Goal: Task Accomplishment & Management: Complete application form

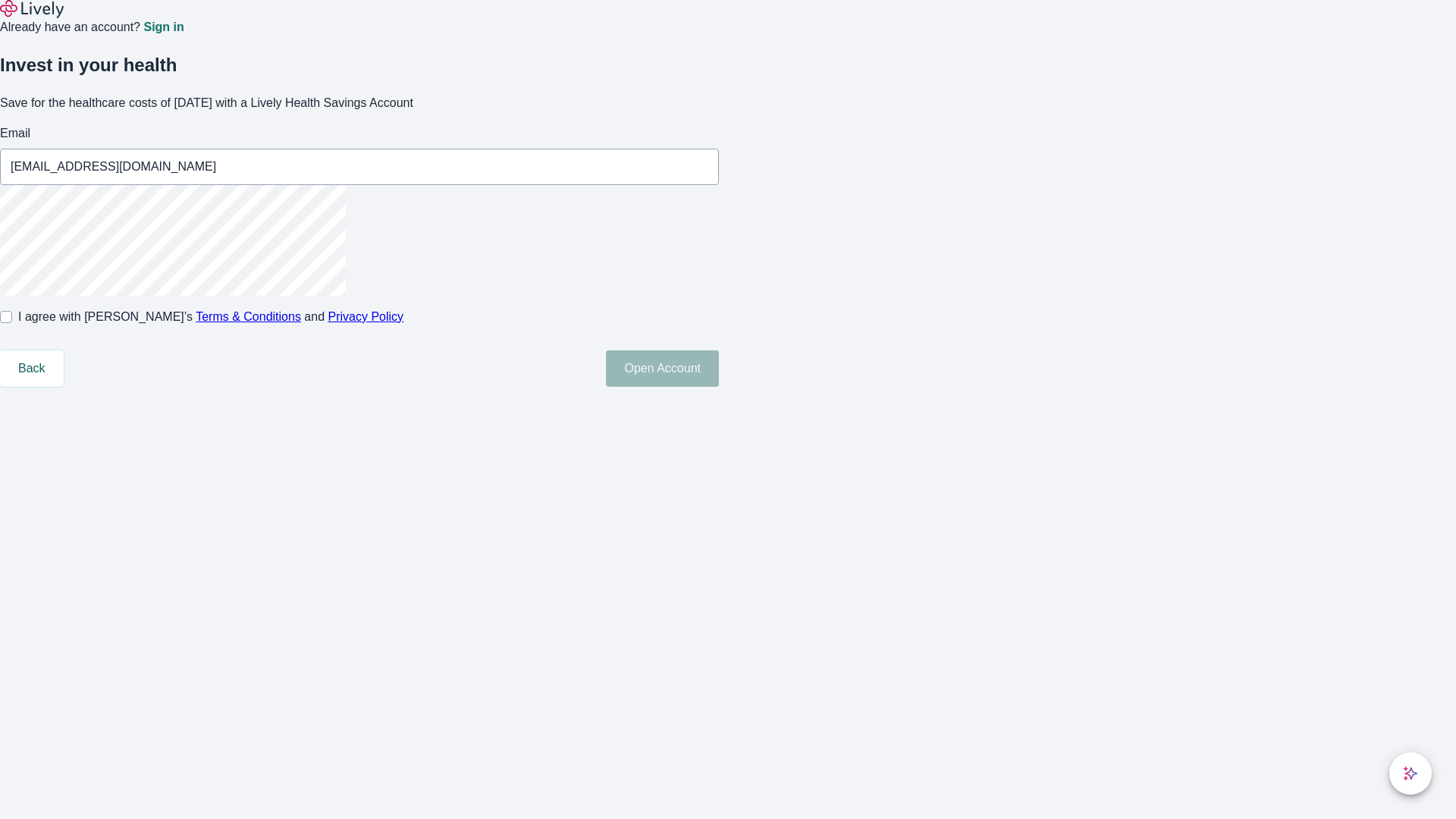
click at [12, 323] on input "I agree with Lively’s Terms & Conditions and Privacy Policy" at bounding box center [6, 317] width 12 height 12
checkbox input "true"
click at [719, 387] on button "Open Account" at bounding box center [662, 368] width 113 height 37
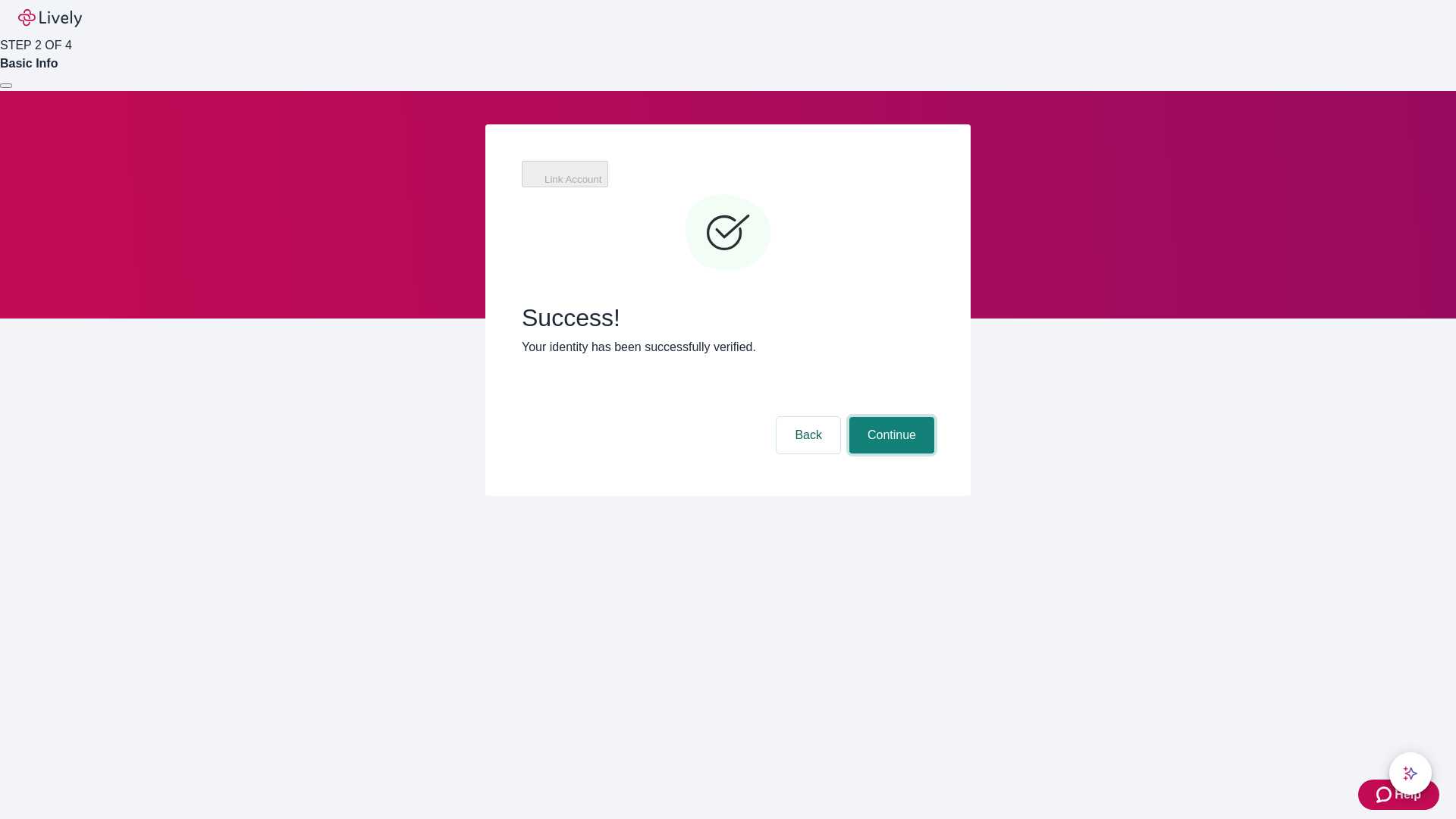
click at [889, 417] on button "Continue" at bounding box center [891, 435] width 85 height 37
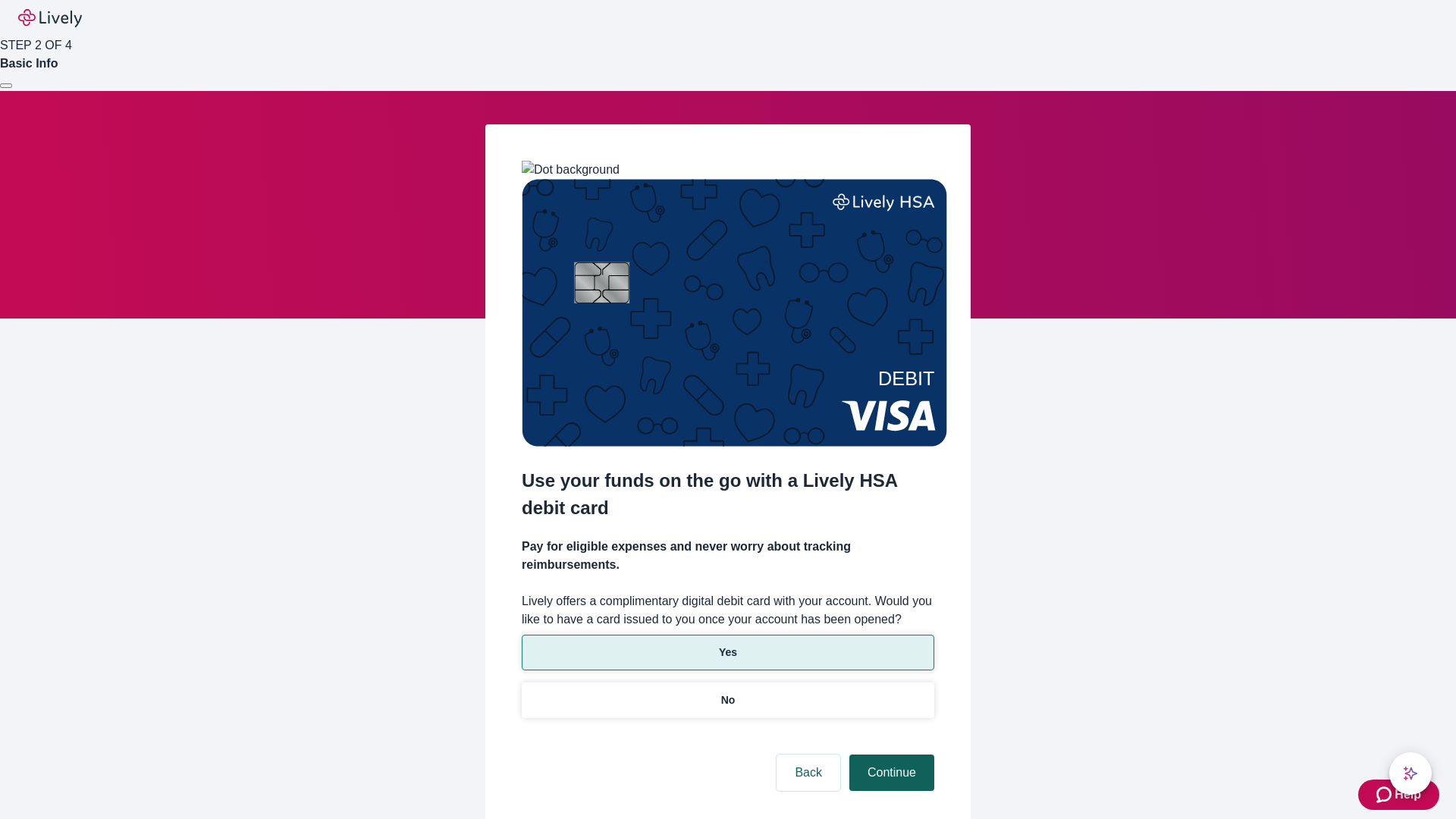
click at [727, 644] on p "Yes" at bounding box center [727, 652] width 18 height 16
click at [889, 754] on button "Continue" at bounding box center [891, 772] width 85 height 37
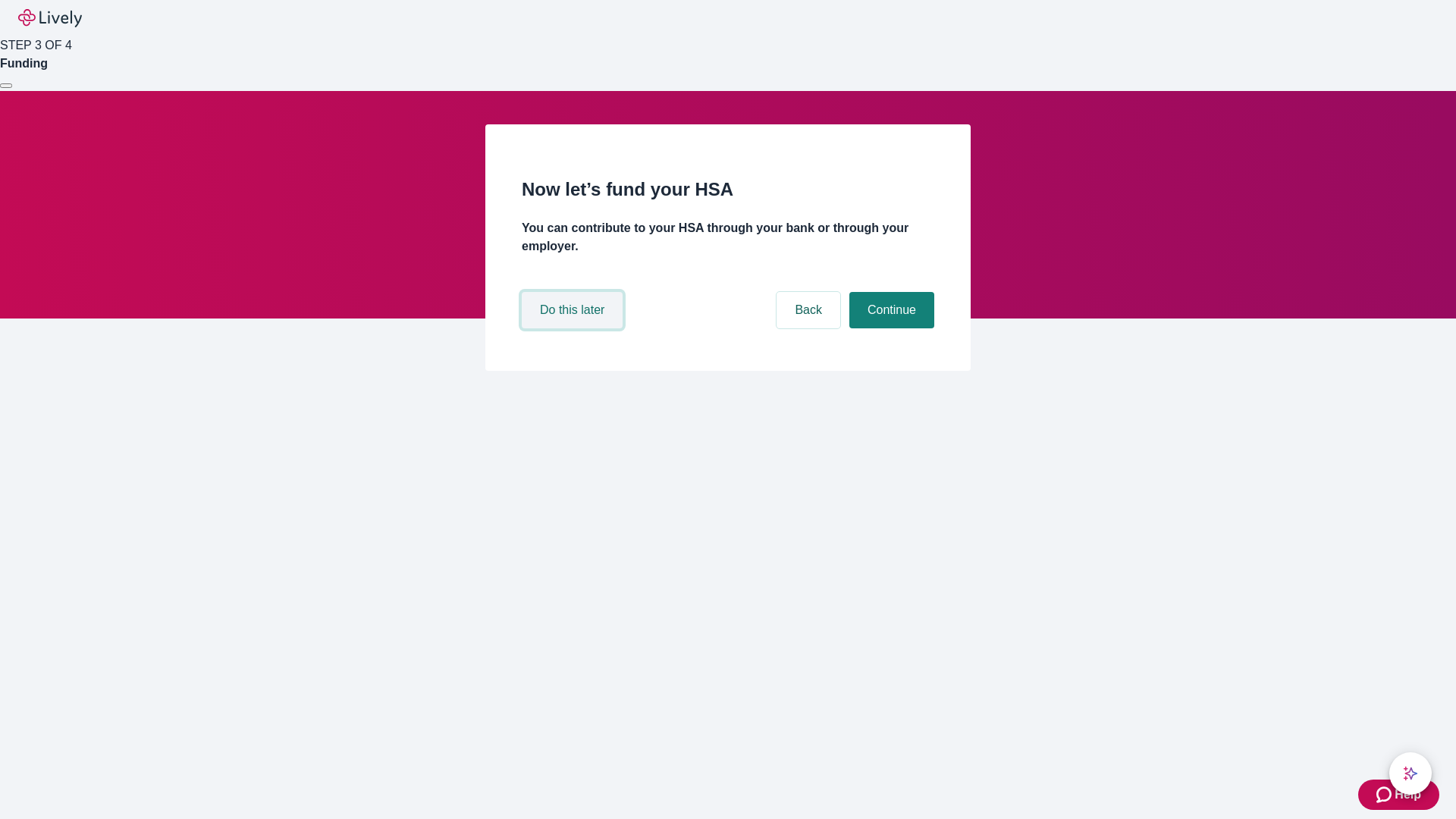
click at [574, 328] on button "Do this later" at bounding box center [572, 310] width 101 height 37
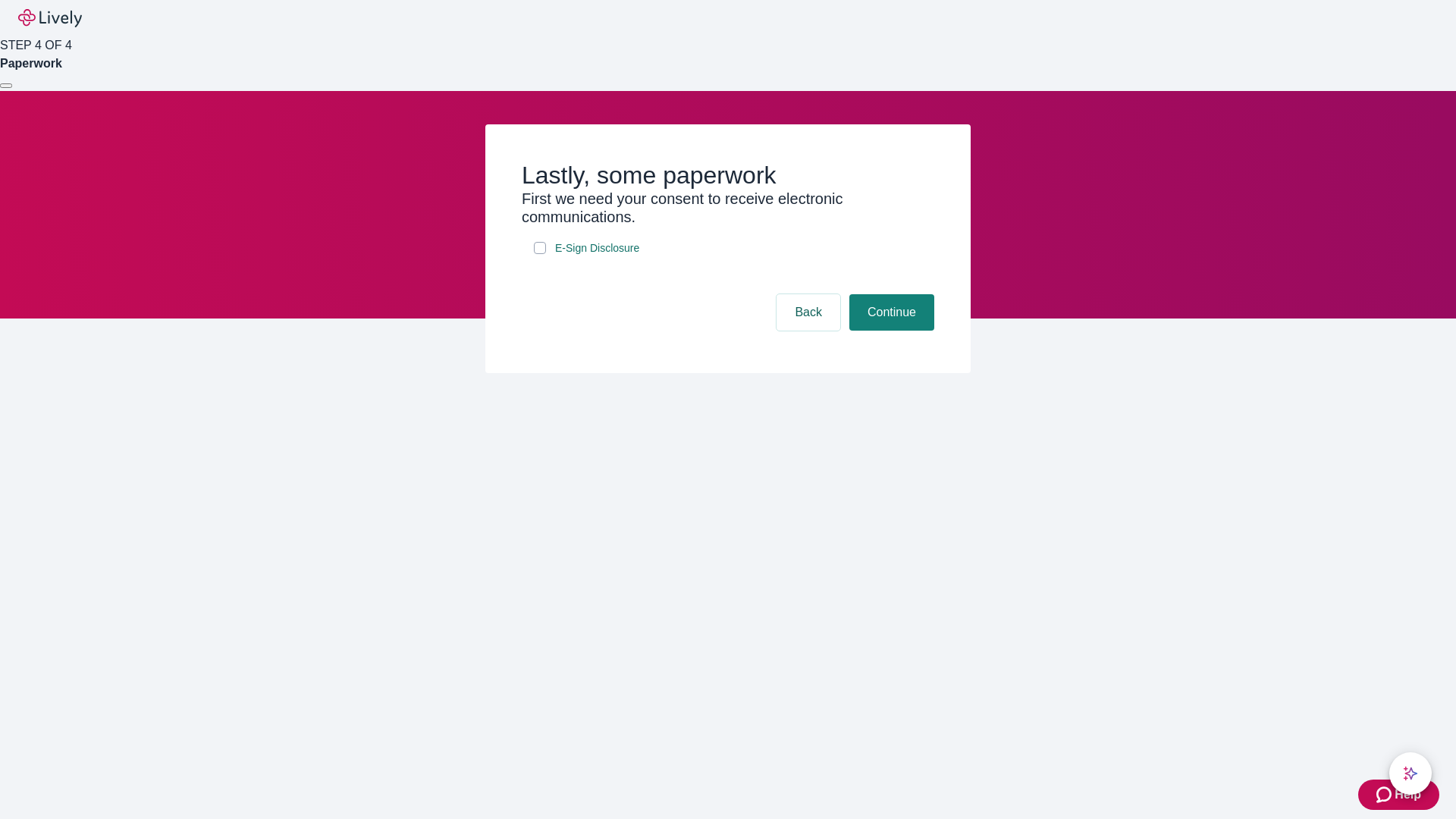
click at [540, 254] on input "E-Sign Disclosure" at bounding box center [540, 248] width 12 height 12
checkbox input "true"
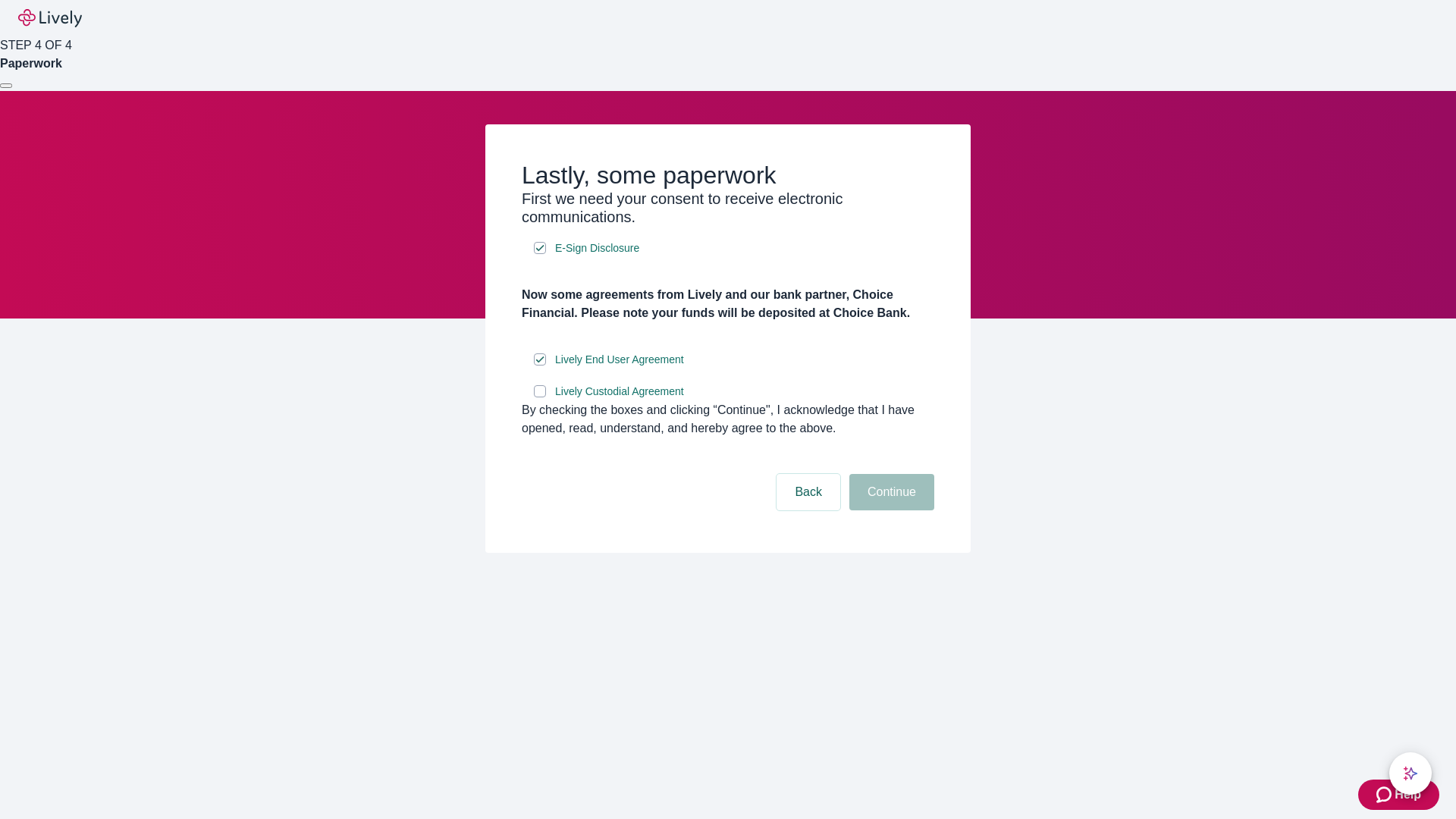
click at [540, 397] on input "Lively Custodial Agreement" at bounding box center [540, 391] width 12 height 12
checkbox input "true"
click at [889, 510] on button "Continue" at bounding box center [891, 492] width 85 height 37
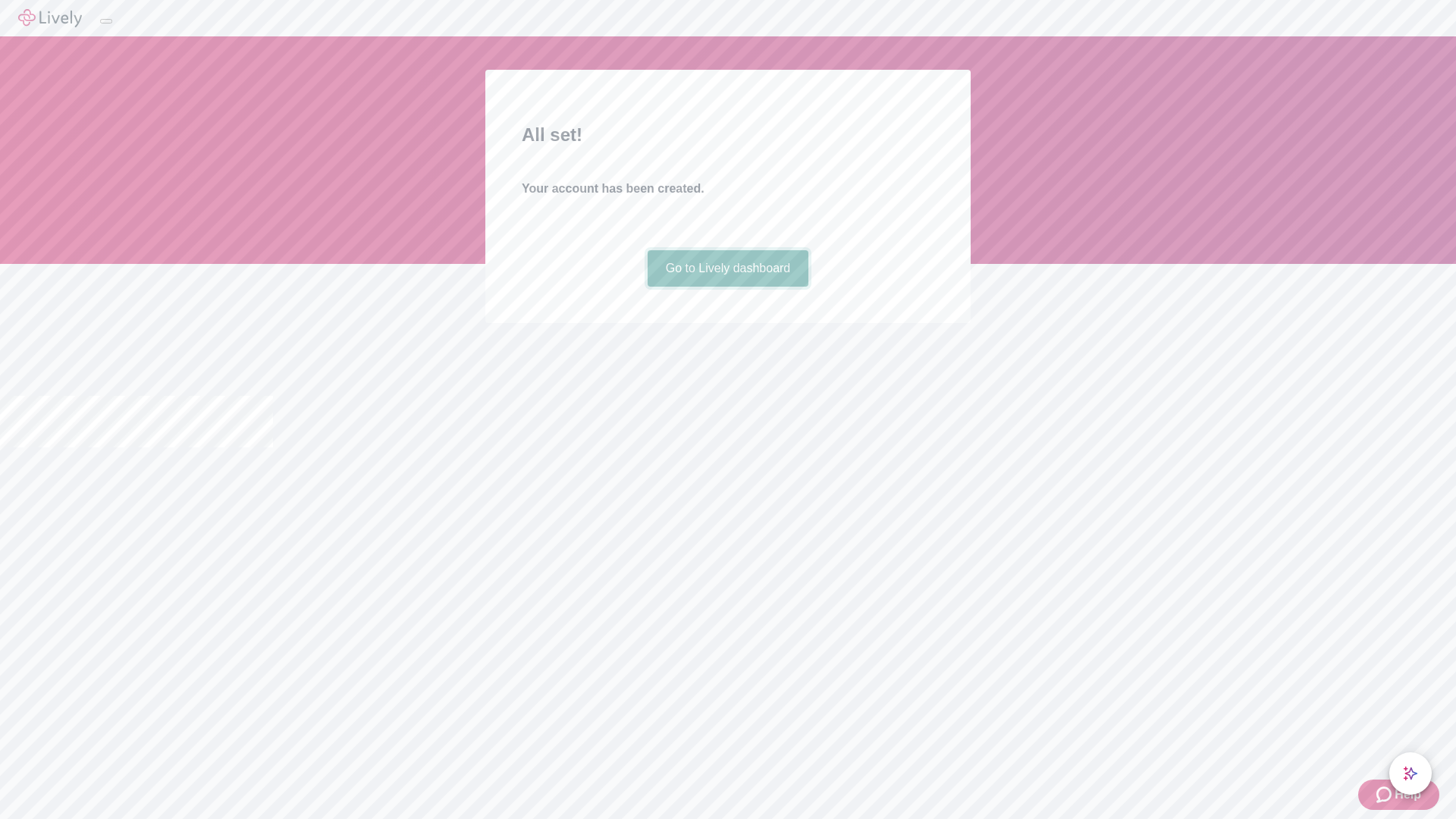
click at [727, 287] on link "Go to Lively dashboard" at bounding box center [728, 268] width 161 height 37
